Goal: Task Accomplishment & Management: Use online tool/utility

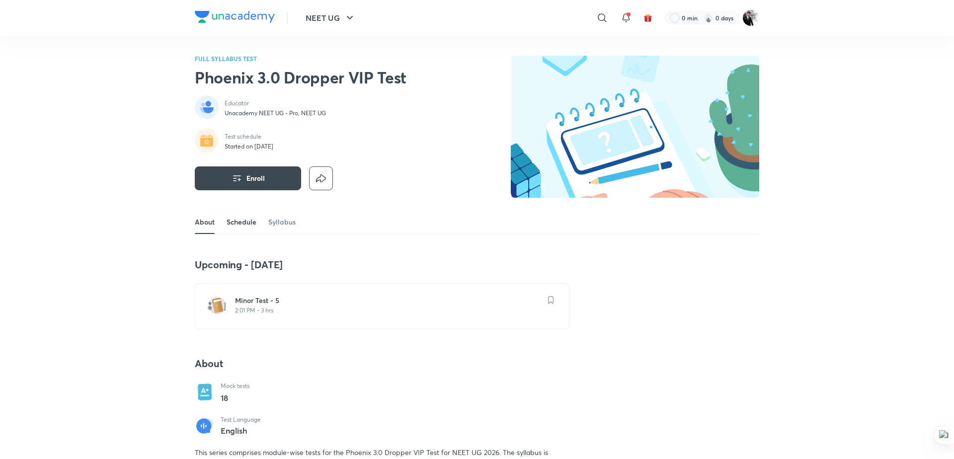
click at [248, 217] on link "Schedule" at bounding box center [242, 222] width 30 height 24
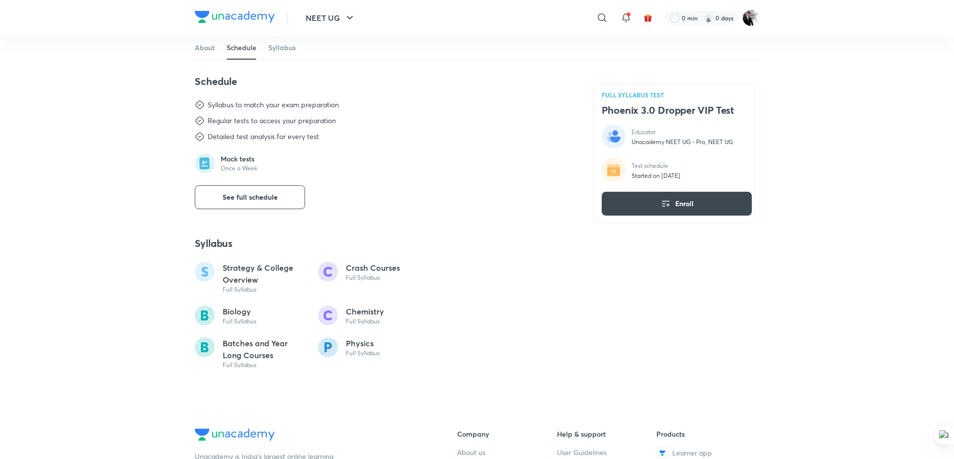
scroll to position [426, 0]
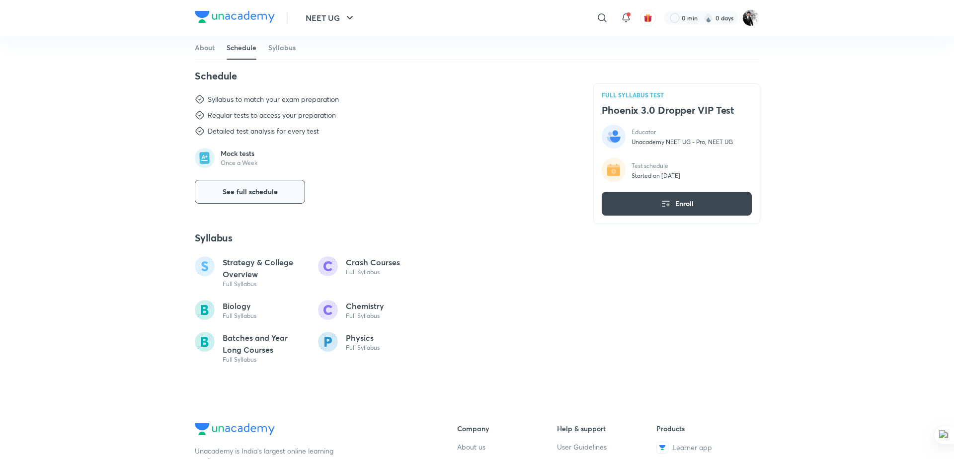
click at [258, 188] on span "See full schedule" at bounding box center [250, 192] width 55 height 10
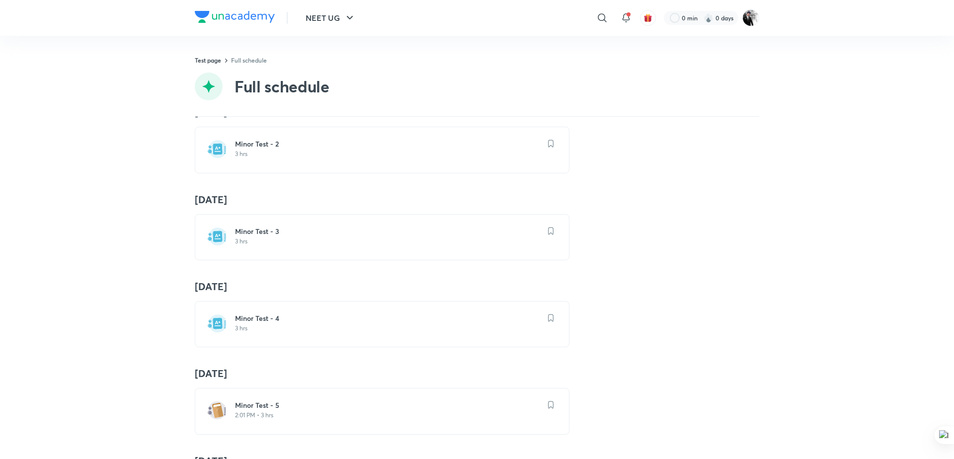
scroll to position [332, 0]
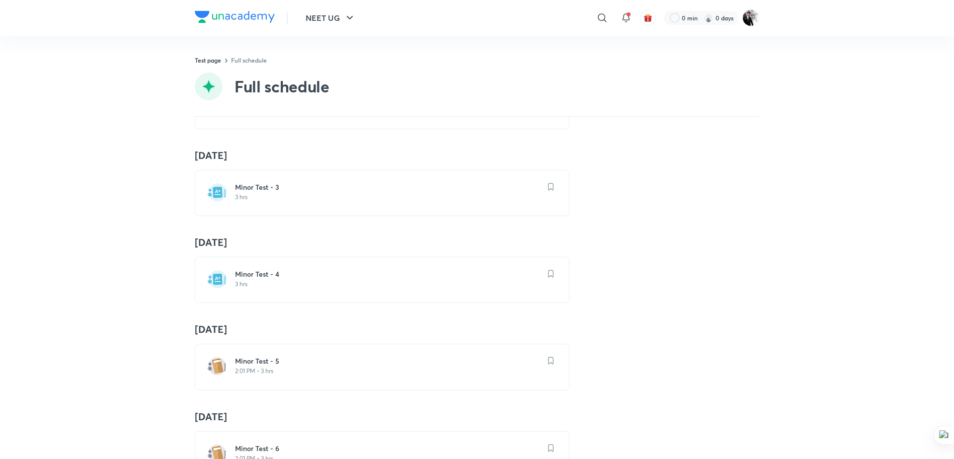
click at [244, 267] on div "Minor Test - 4 3 hrs" at bounding box center [382, 280] width 375 height 46
